Goal: Task Accomplishment & Management: Use online tool/utility

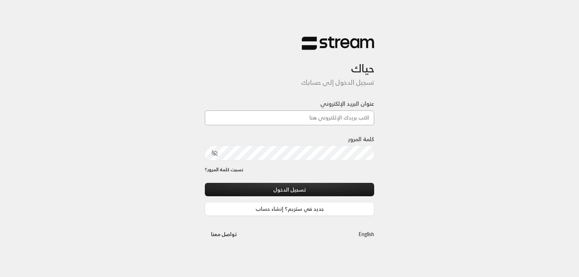
type input "[EMAIL_ADDRESS][DOMAIN_NAME]"
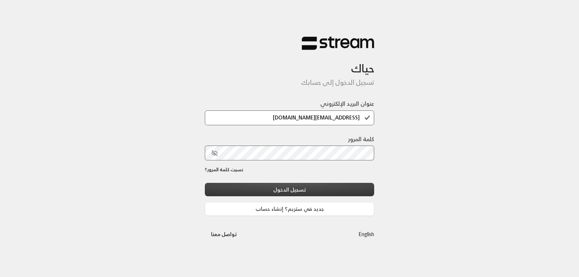
click at [310, 187] on button "تسجيل الدخول" at bounding box center [289, 189] width 169 height 13
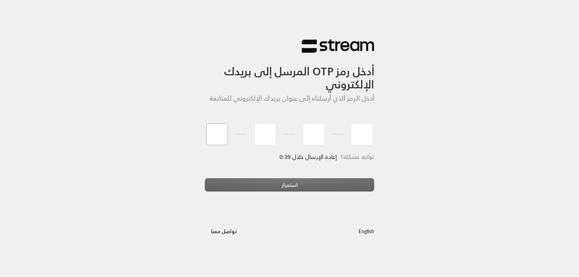
type input "5"
type input "6"
type input "1"
type input "6"
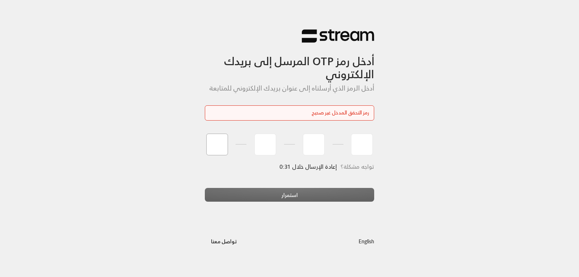
type input "5"
type input "6"
type input "1"
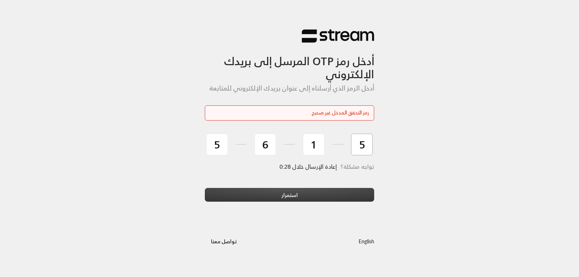
type input "5"
click at [296, 200] on button "استمرار" at bounding box center [289, 194] width 169 height 13
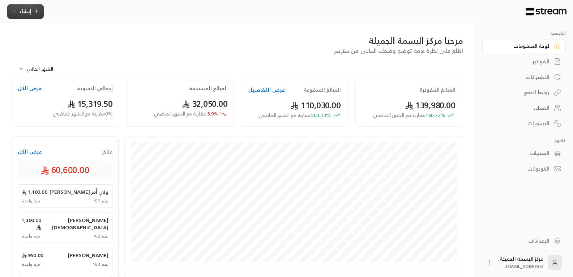
click at [28, 12] on span "إنشاء" at bounding box center [26, 11] width 12 height 9
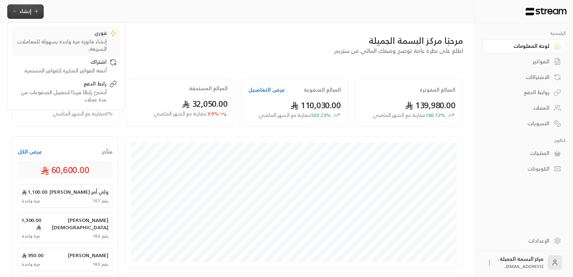
click at [80, 39] on div "إنشاء فاتورة مرة واحدة بسهولة للمعاملات السريعة." at bounding box center [61, 45] width 91 height 14
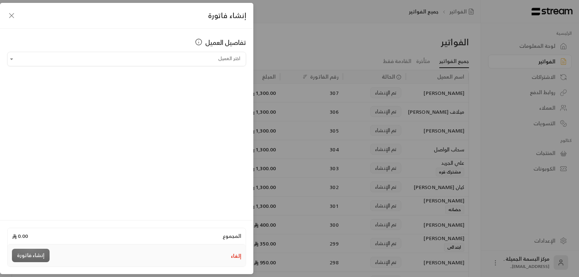
click at [116, 51] on div "تفاصيل العميل" at bounding box center [126, 44] width 239 height 14
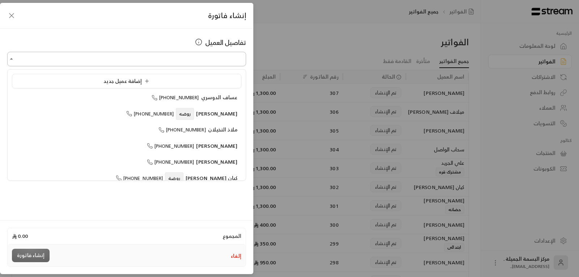
click at [115, 61] on input "اختر العميل" at bounding box center [126, 59] width 239 height 13
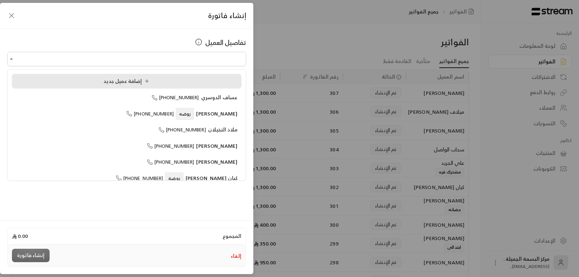
click at [100, 82] on div "إضافة عميل جديد" at bounding box center [126, 81] width 221 height 8
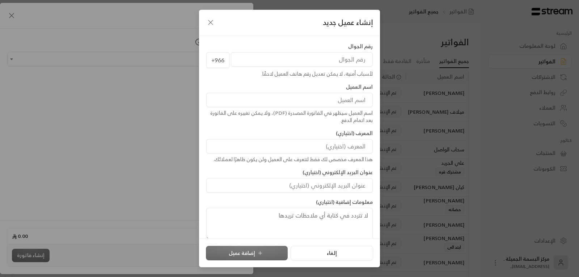
click at [301, 67] on div "+966" at bounding box center [289, 60] width 166 height 16
click at [301, 58] on input "tel" at bounding box center [302, 59] width 142 height 14
click at [345, 97] on input at bounding box center [289, 100] width 166 height 14
type input "[PERSON_NAME]"
click at [331, 57] on input "tel" at bounding box center [302, 59] width 142 height 14
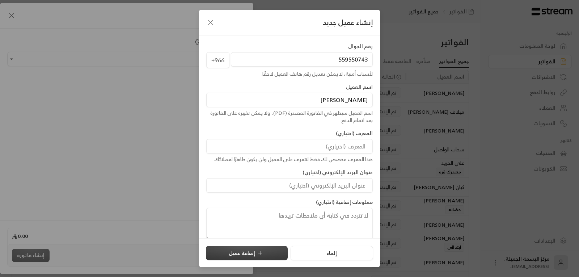
type input "559550743"
click at [232, 249] on button "إضافة عميل" at bounding box center [247, 253] width 82 height 14
type input "**********"
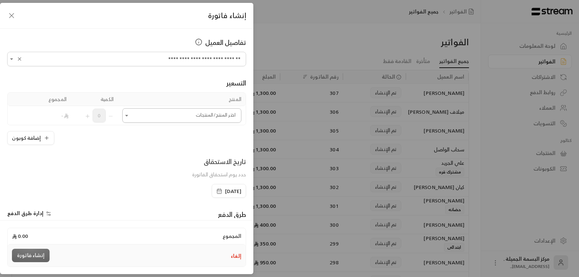
click at [130, 116] on icon "Open" at bounding box center [126, 115] width 7 height 7
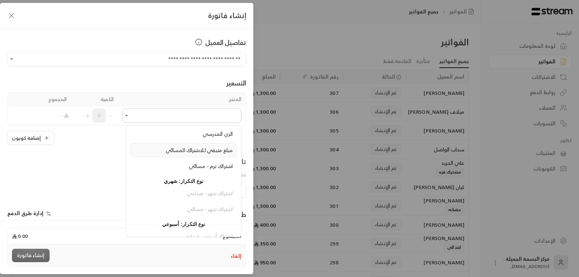
scroll to position [117, 0]
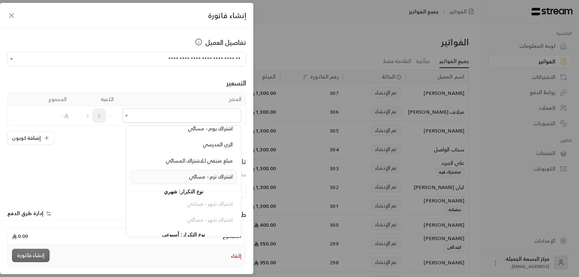
click at [216, 175] on span "اشتراك ترم - مسائي" at bounding box center [211, 176] width 44 height 9
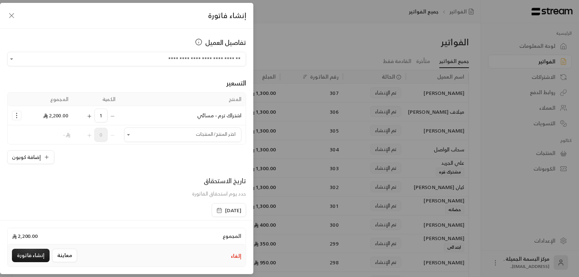
click at [216, 210] on span "[DATE]" at bounding box center [228, 210] width 25 height 7
click at [216, 210] on icon "button" at bounding box center [219, 210] width 6 height 6
click at [131, 198] on div "تاريخ الاستحقاق حدد يوم استحقاق الفاتورة" at bounding box center [127, 188] width 246 height 27
click at [204, 228] on div "المجموع 2,200.00" at bounding box center [127, 236] width 238 height 16
click at [210, 235] on div "المجموع 2,200.00" at bounding box center [127, 236] width 238 height 16
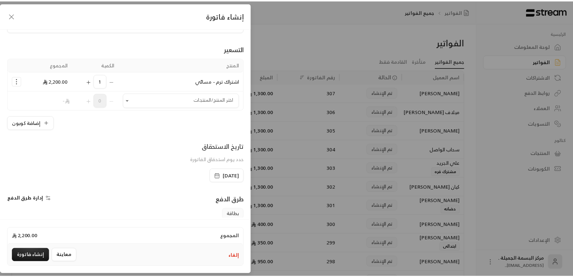
scroll to position [106, 0]
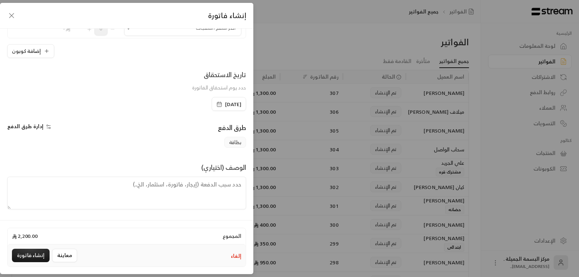
click at [201, 190] on textarea at bounding box center [126, 192] width 239 height 33
type textarea "يبدا الترم المسائي من [DATE] وينتهي [DATE]"
click at [29, 253] on button "إنشاء فاتورة" at bounding box center [31, 254] width 38 height 13
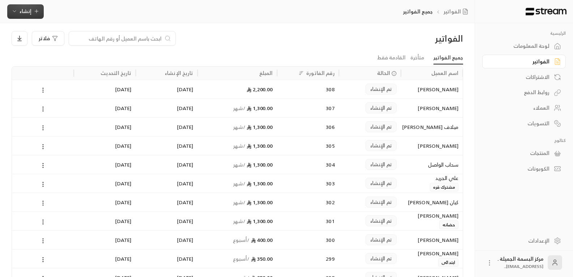
scroll to position [0, 0]
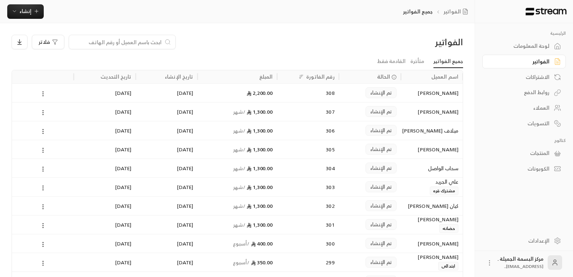
click at [359, 93] on div "تم الإنشاء" at bounding box center [370, 93] width 53 height 18
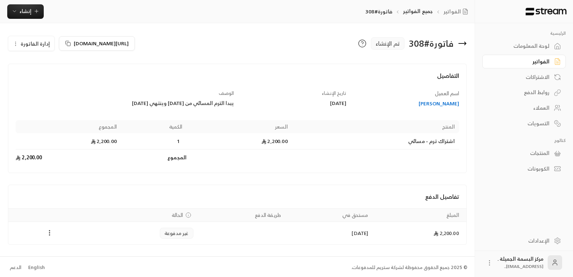
click at [464, 46] on icon at bounding box center [462, 43] width 9 height 9
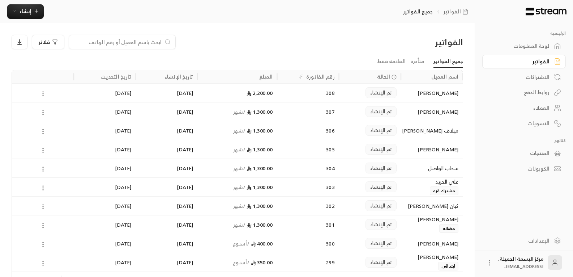
click at [346, 95] on div "تم الإنشاء" at bounding box center [370, 93] width 53 height 18
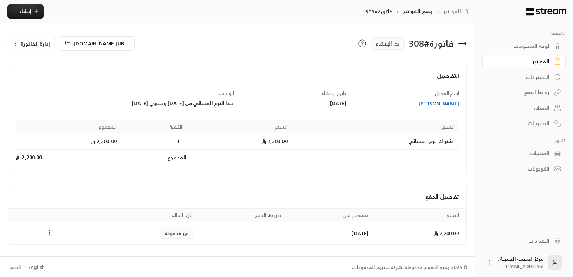
click at [462, 43] on icon at bounding box center [462, 43] width 7 height 0
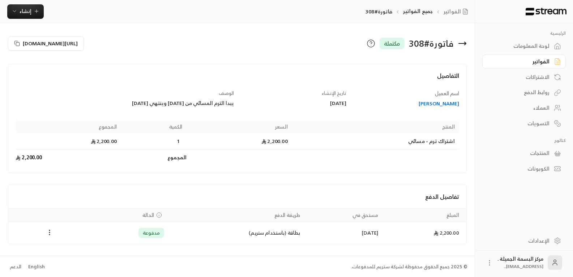
click at [462, 45] on icon at bounding box center [462, 43] width 9 height 9
